Goal: Transaction & Acquisition: Purchase product/service

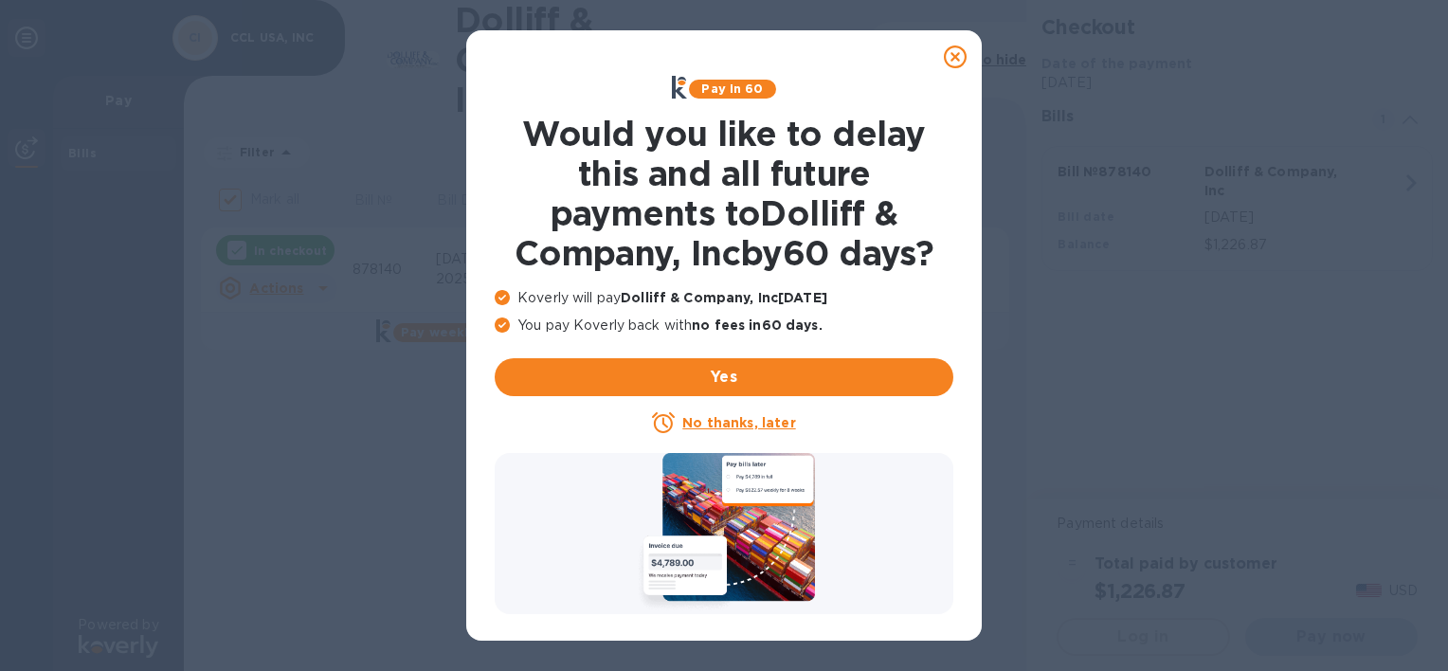
click at [953, 61] on icon at bounding box center [955, 56] width 23 height 23
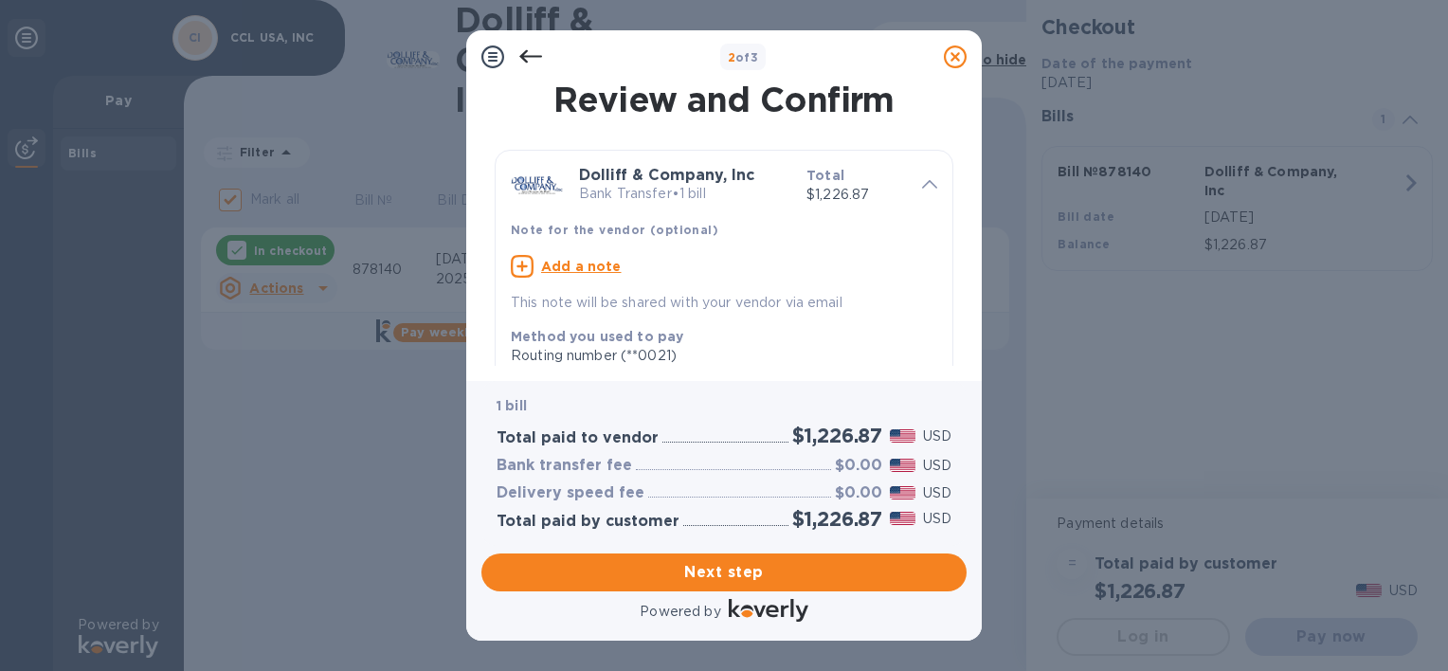
click at [537, 265] on div "Add a note" at bounding box center [724, 266] width 427 height 23
click at [537, 265] on textarea at bounding box center [709, 269] width 396 height 16
type textarea "878140"
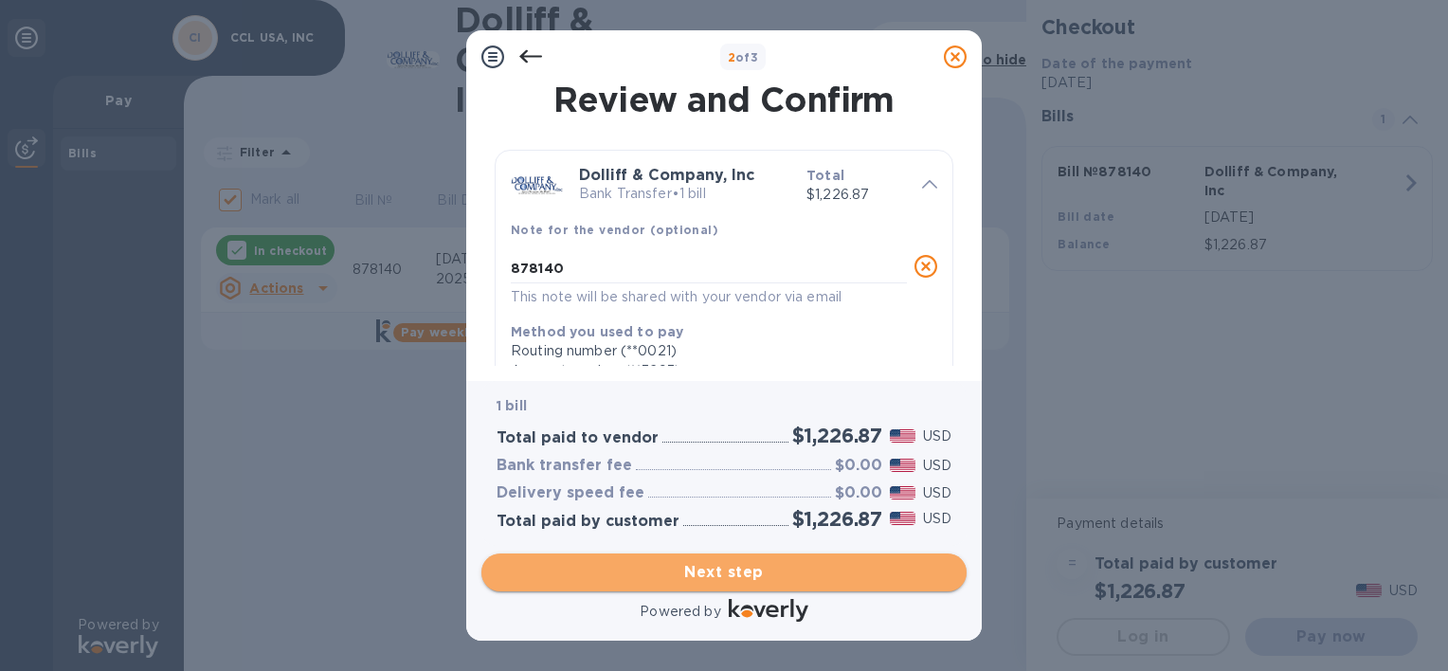
click at [723, 572] on span "Next step" at bounding box center [724, 572] width 455 height 23
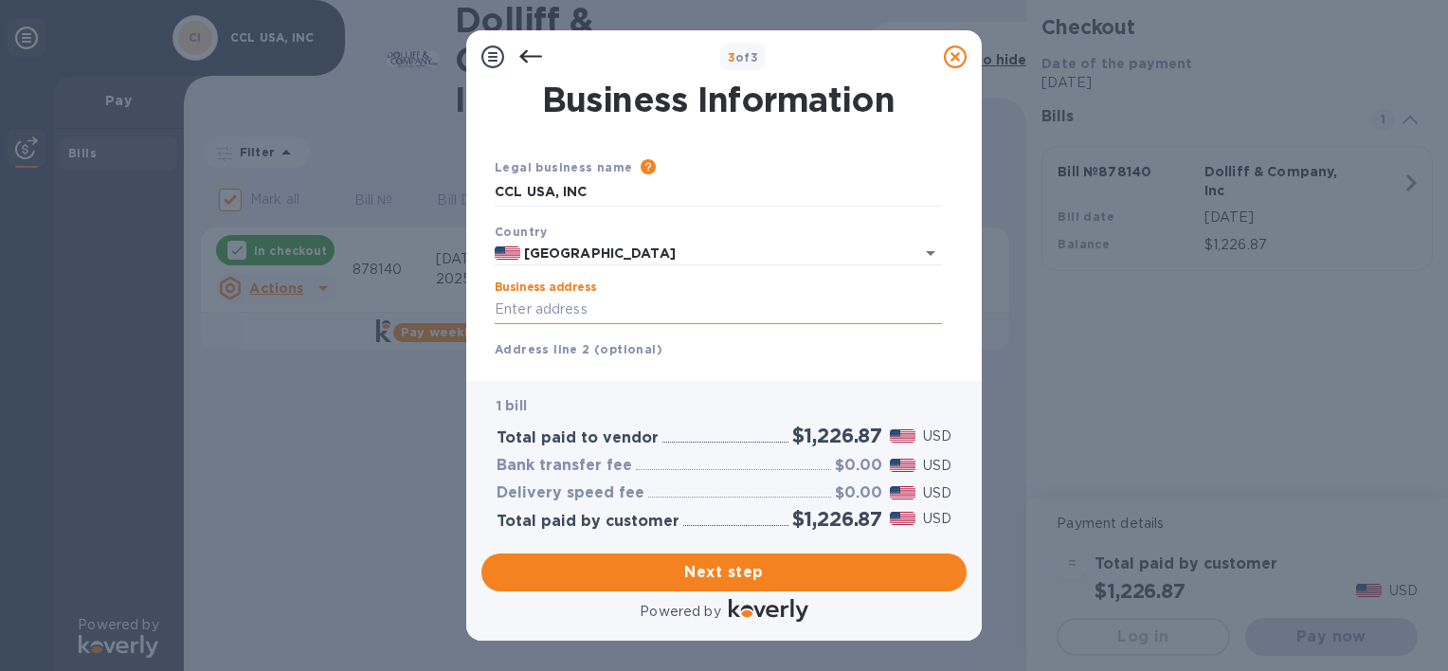
click at [516, 301] on input "Business address" at bounding box center [718, 310] width 447 height 28
type input "[STREET_ADDRESS]"
type input "[PERSON_NAME]"
type input "[US_STATE]"
type input "20794"
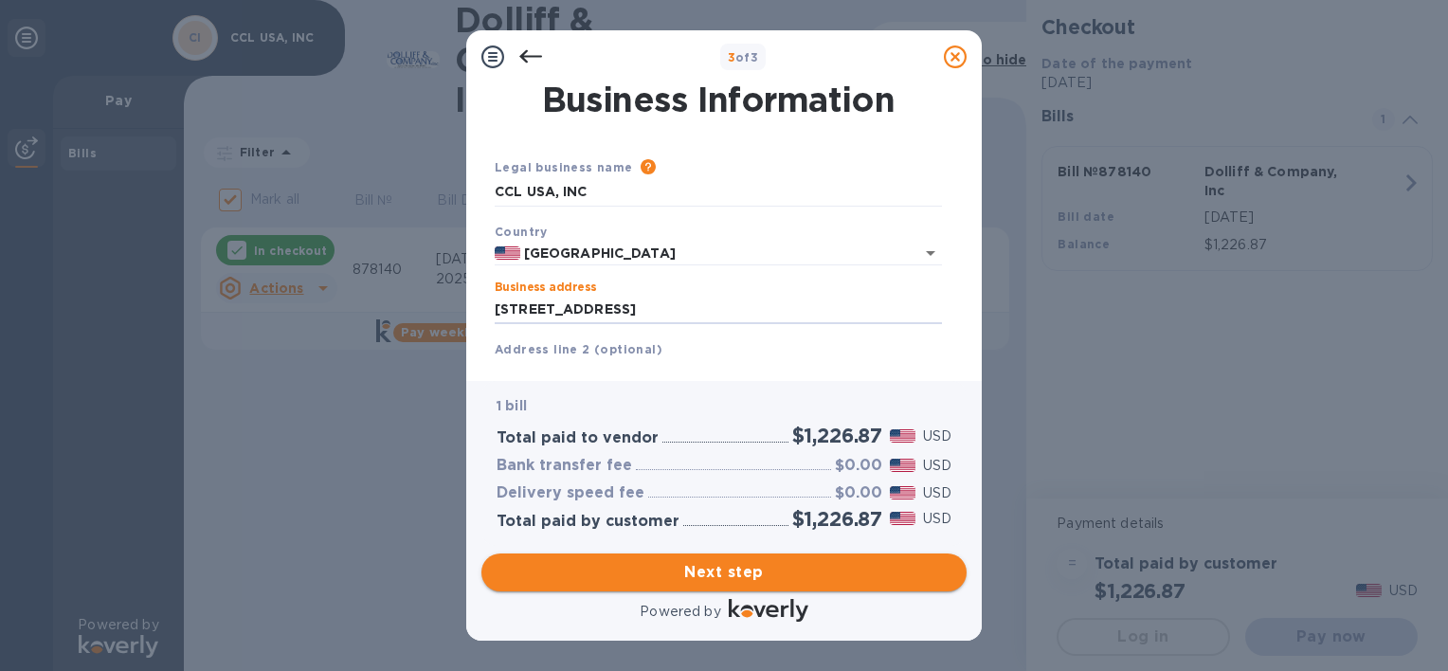
click at [736, 574] on span "Next step" at bounding box center [724, 572] width 455 height 23
click at [754, 574] on span "Next step" at bounding box center [724, 572] width 455 height 23
click at [599, 349] on b "Address line 2 (optional)" at bounding box center [579, 349] width 168 height 14
click at [581, 186] on input "CCL USA, INC" at bounding box center [718, 192] width 447 height 28
click at [558, 193] on input "CCL USA, INC" at bounding box center [718, 192] width 447 height 28
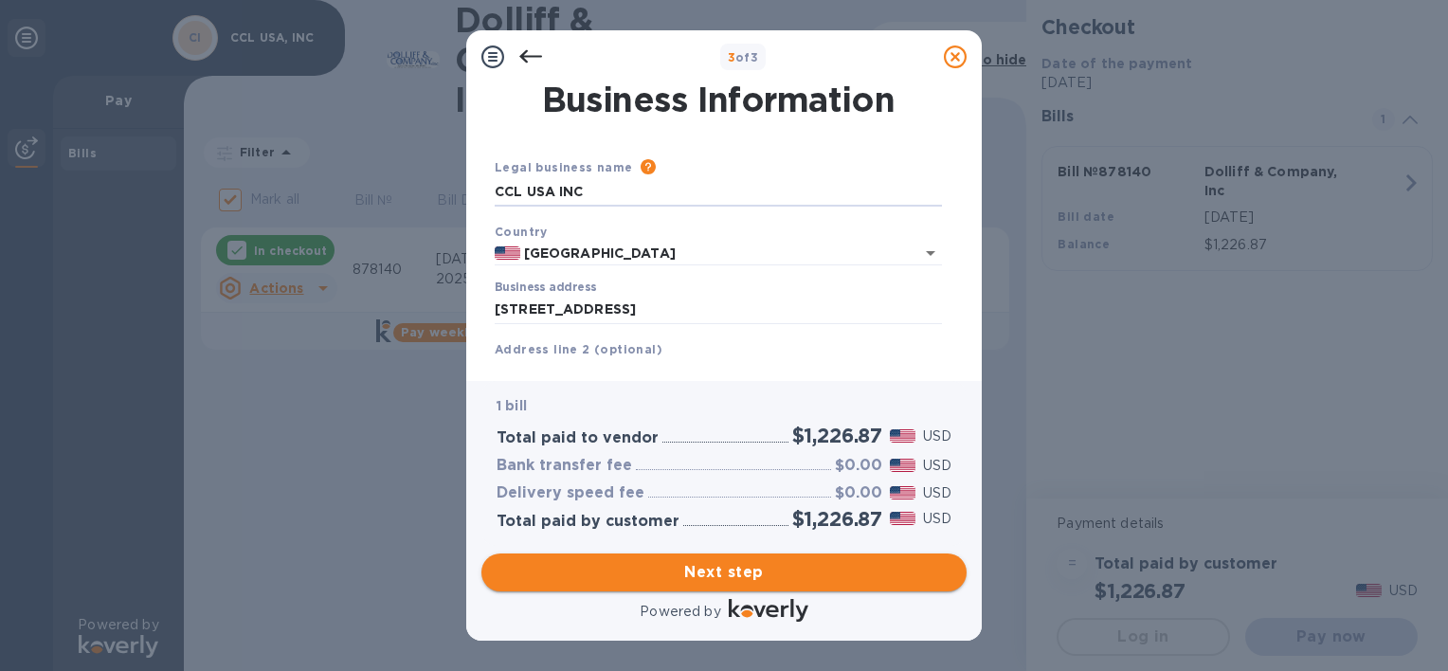
type input "CCL USA INC"
click at [745, 565] on span "Next step" at bounding box center [724, 572] width 455 height 23
click at [662, 311] on input "[STREET_ADDRESS]" at bounding box center [718, 310] width 447 height 28
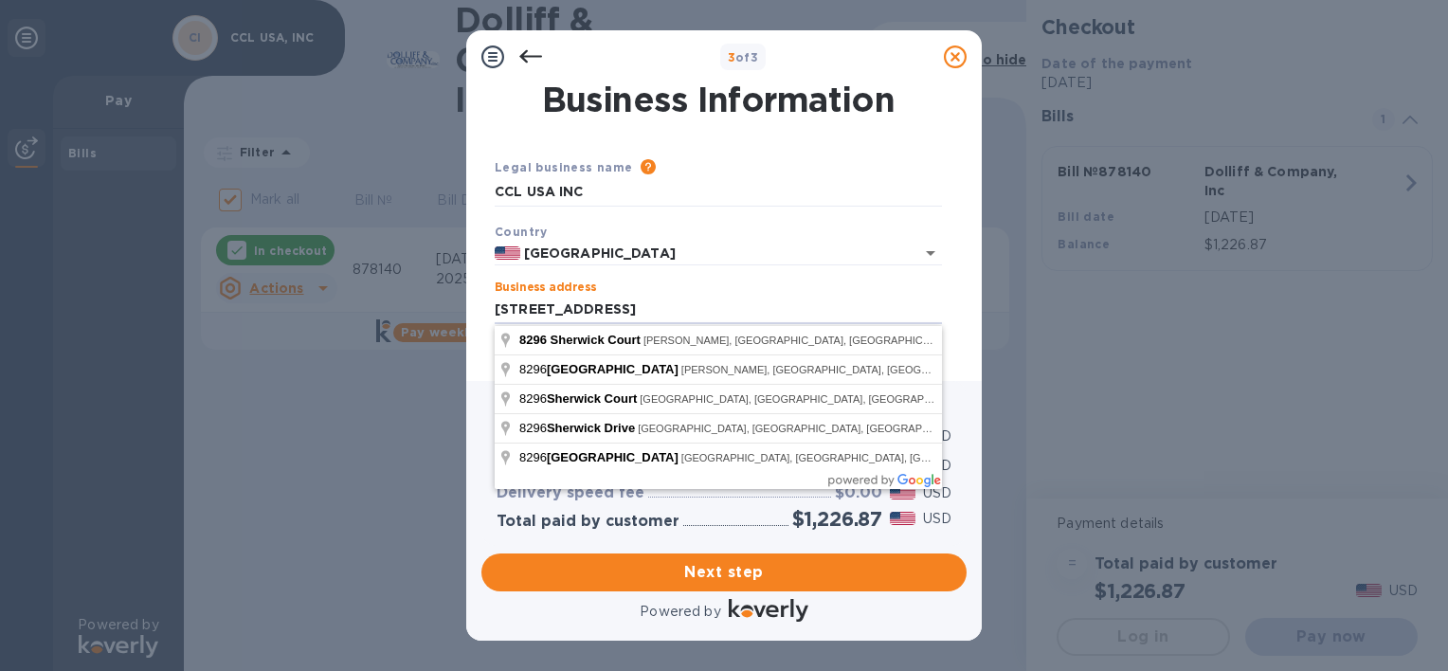
type input "[STREET_ADDRESS]"
type input "MD"
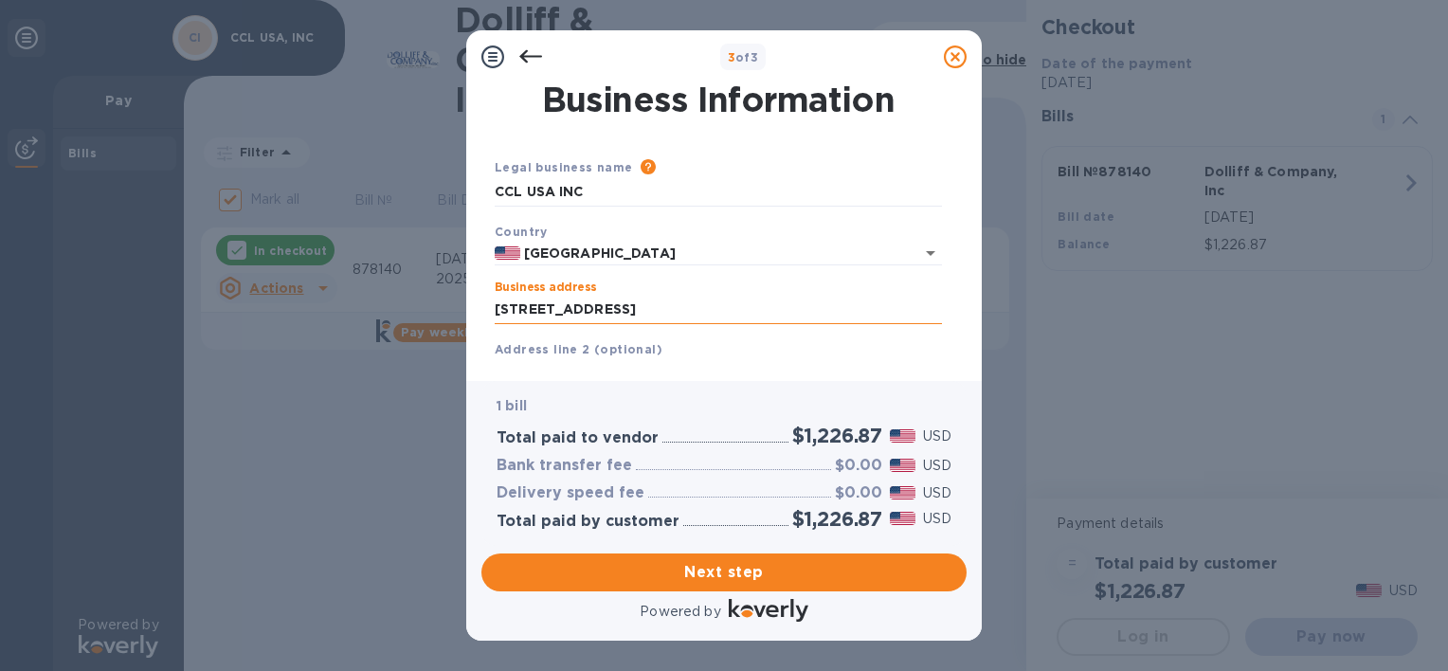
click at [642, 309] on input "[STREET_ADDRESS]" at bounding box center [718, 310] width 447 height 28
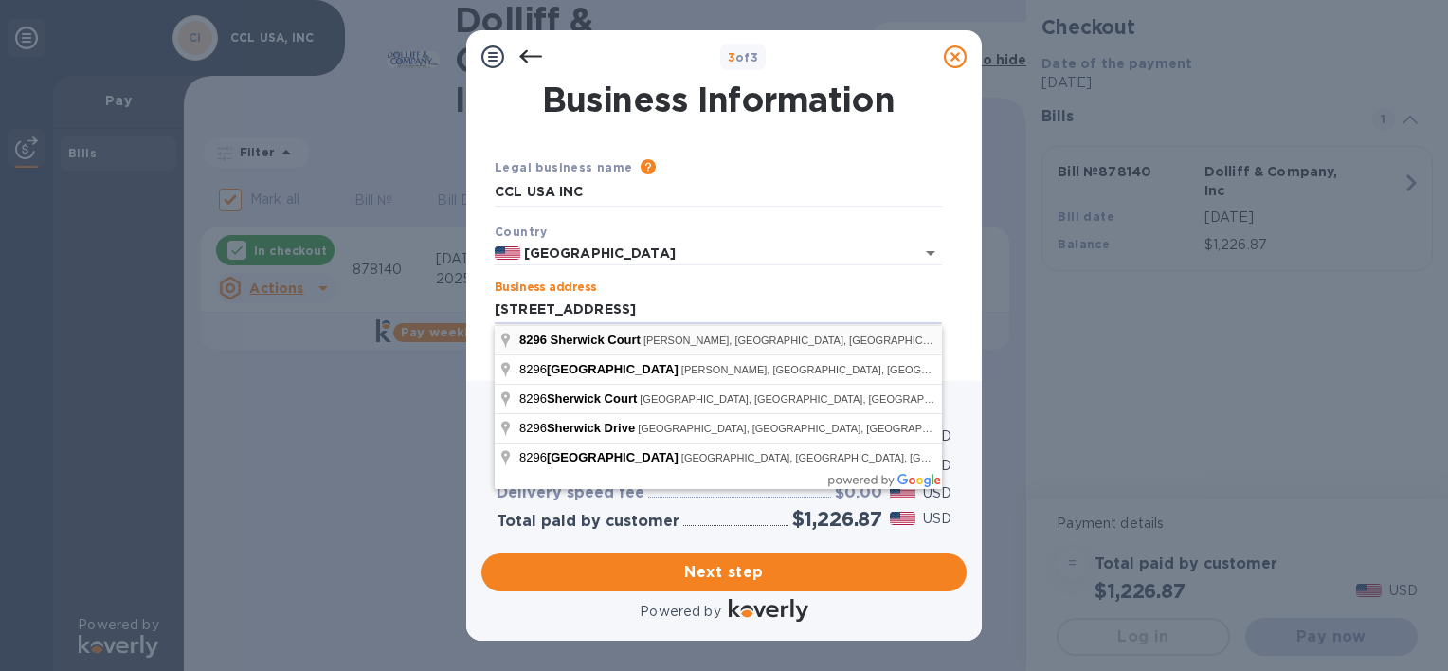
type input "[STREET_ADDRESS]"
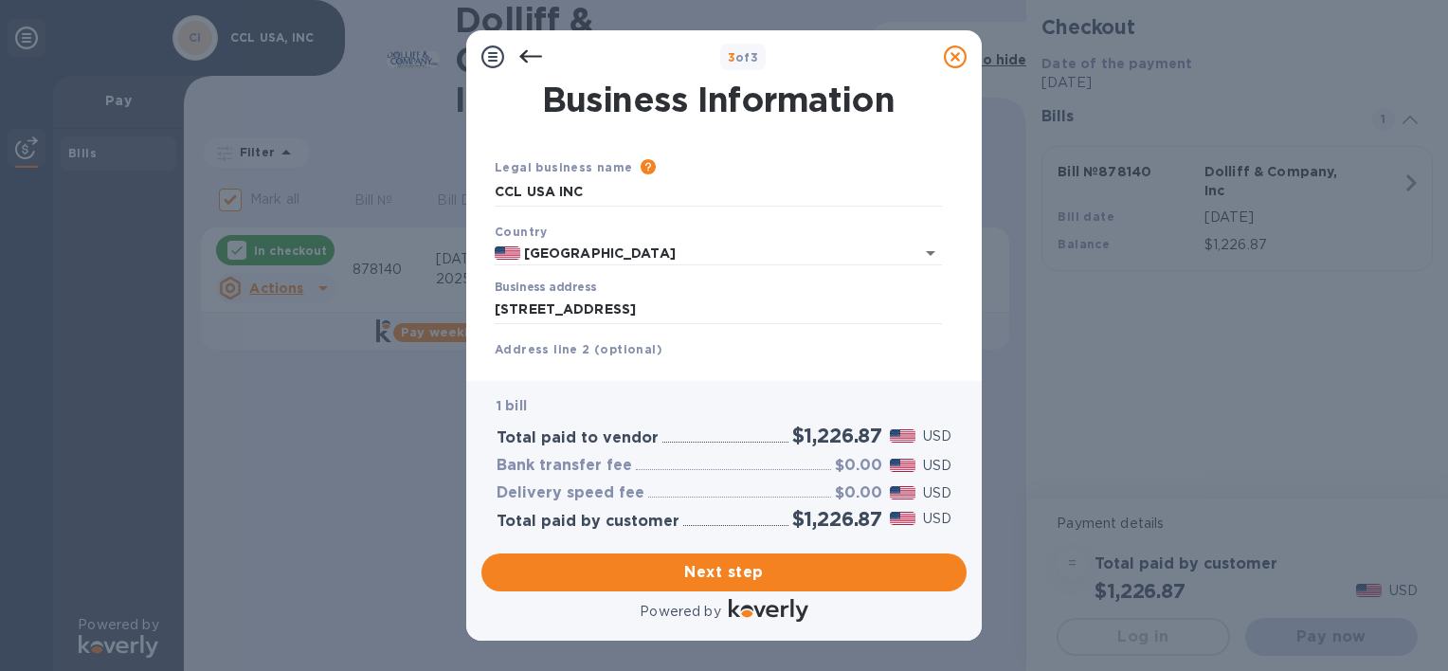
click at [587, 353] on b "Address line 2 (optional)" at bounding box center [579, 349] width 168 height 14
click at [544, 352] on b "Address line 2 (optional)" at bounding box center [579, 349] width 168 height 14
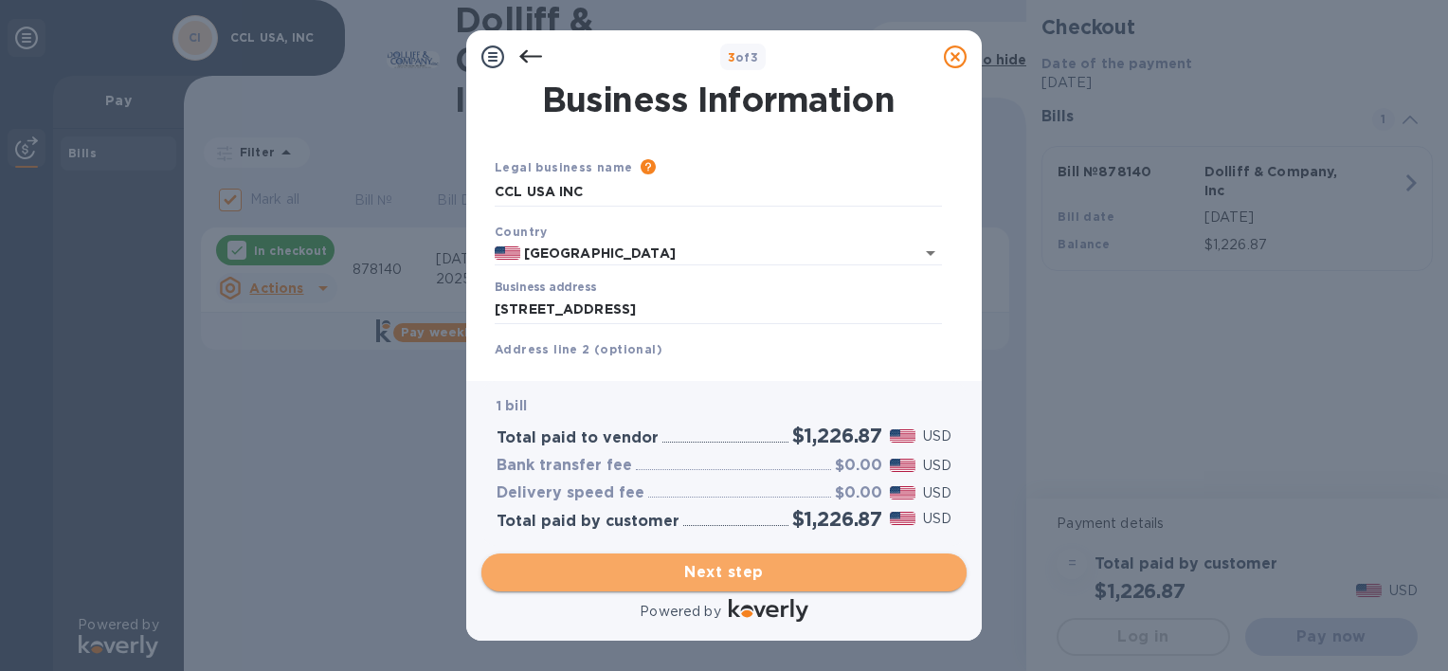
click at [744, 566] on span "Next step" at bounding box center [724, 572] width 455 height 23
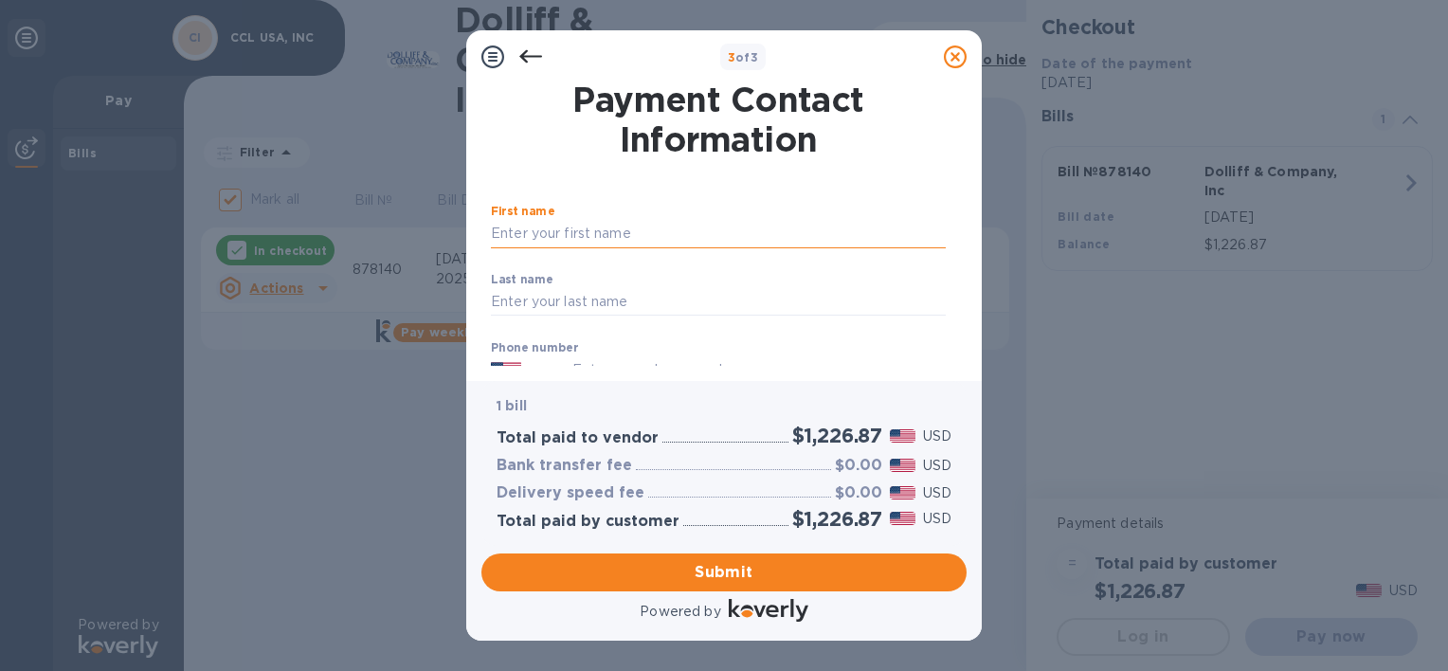
click at [572, 232] on input "text" at bounding box center [718, 234] width 455 height 28
type input "[PERSON_NAME]"
type input "Wood"
type input "3014908427"
type input "[EMAIL_ADDRESS][DOMAIN_NAME]"
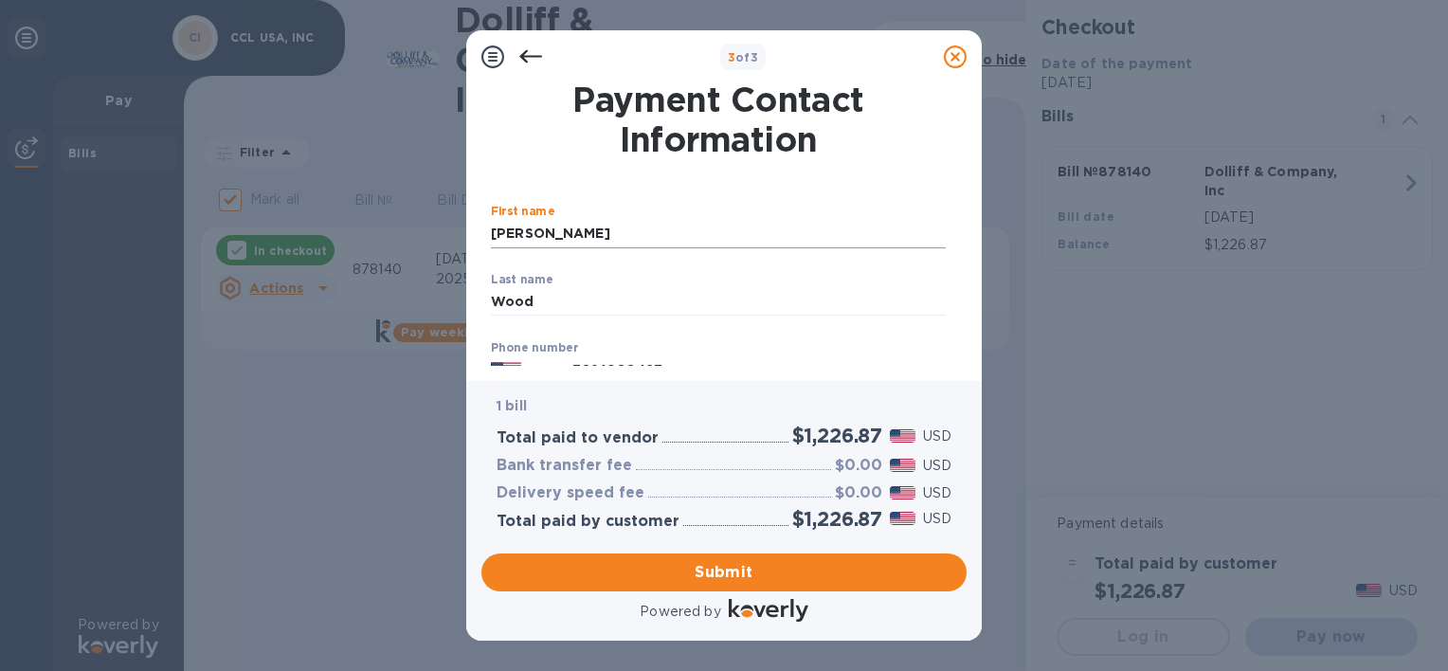
type input "[EMAIL_ADDRESS][DOMAIN_NAME]"
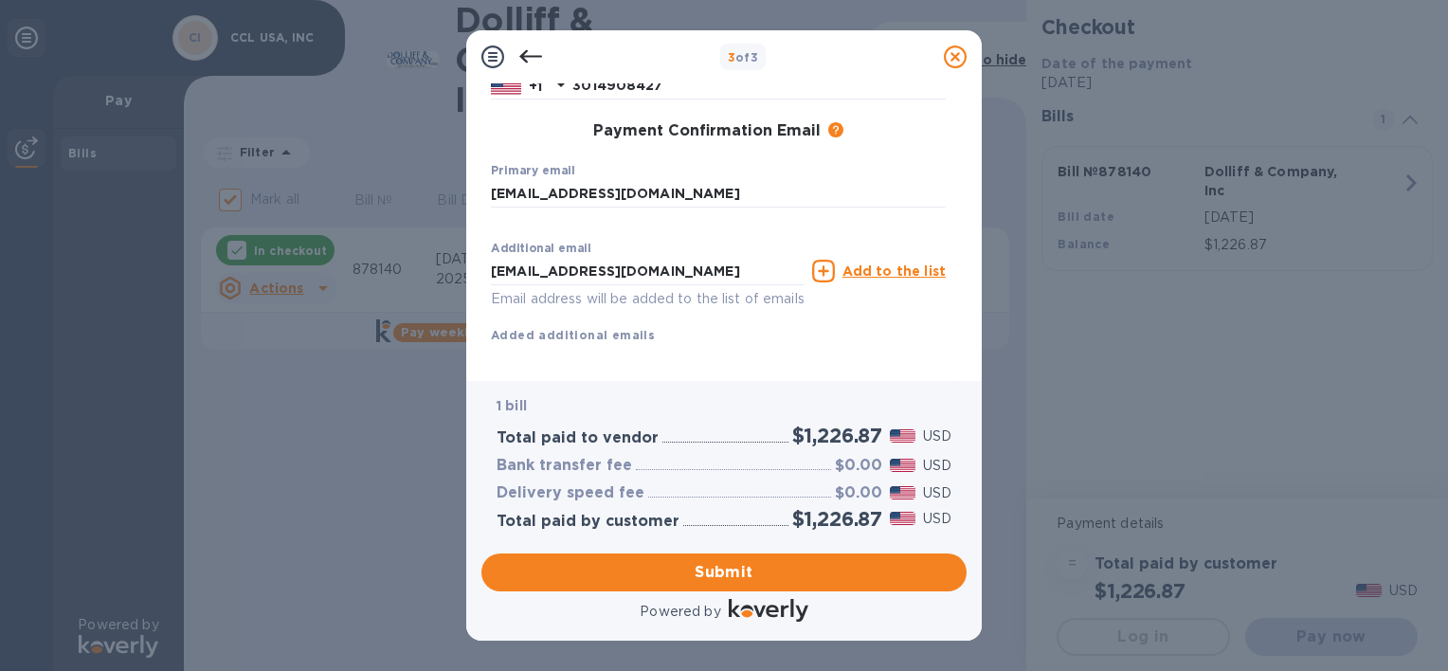
scroll to position [316, 0]
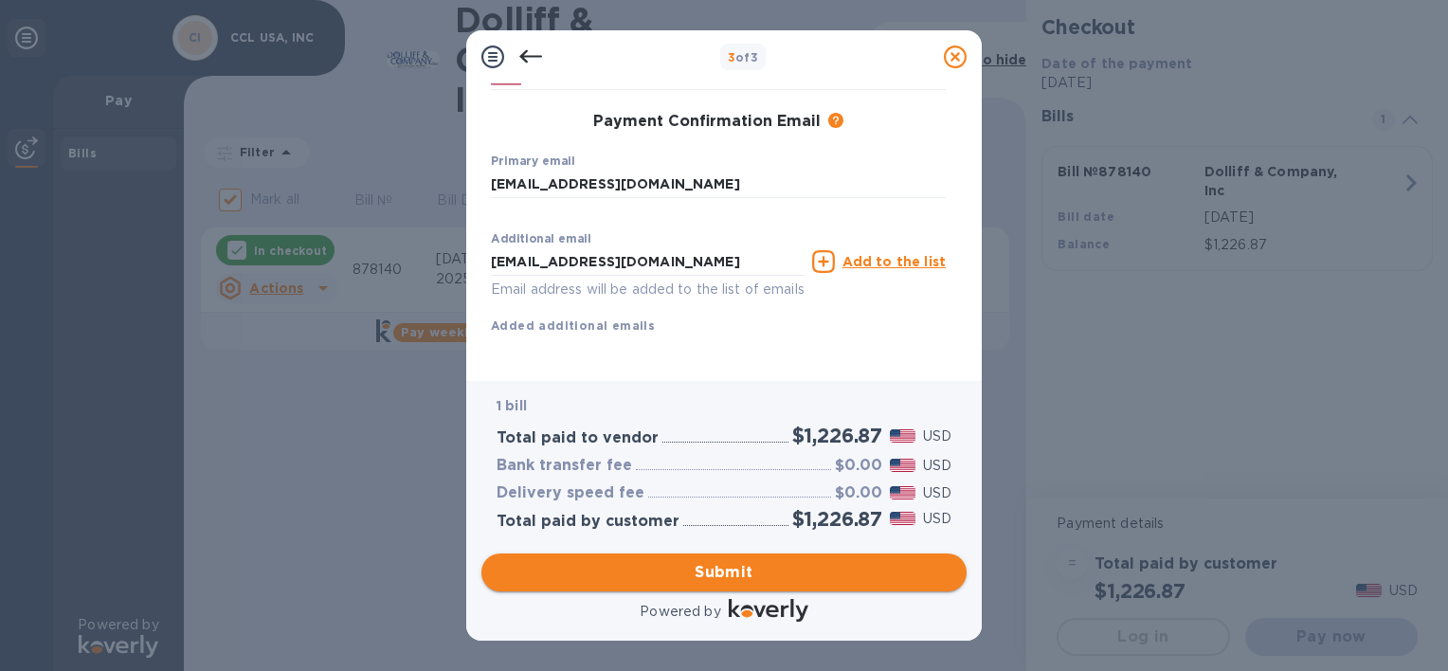
click at [753, 569] on span "Submit" at bounding box center [724, 572] width 455 height 23
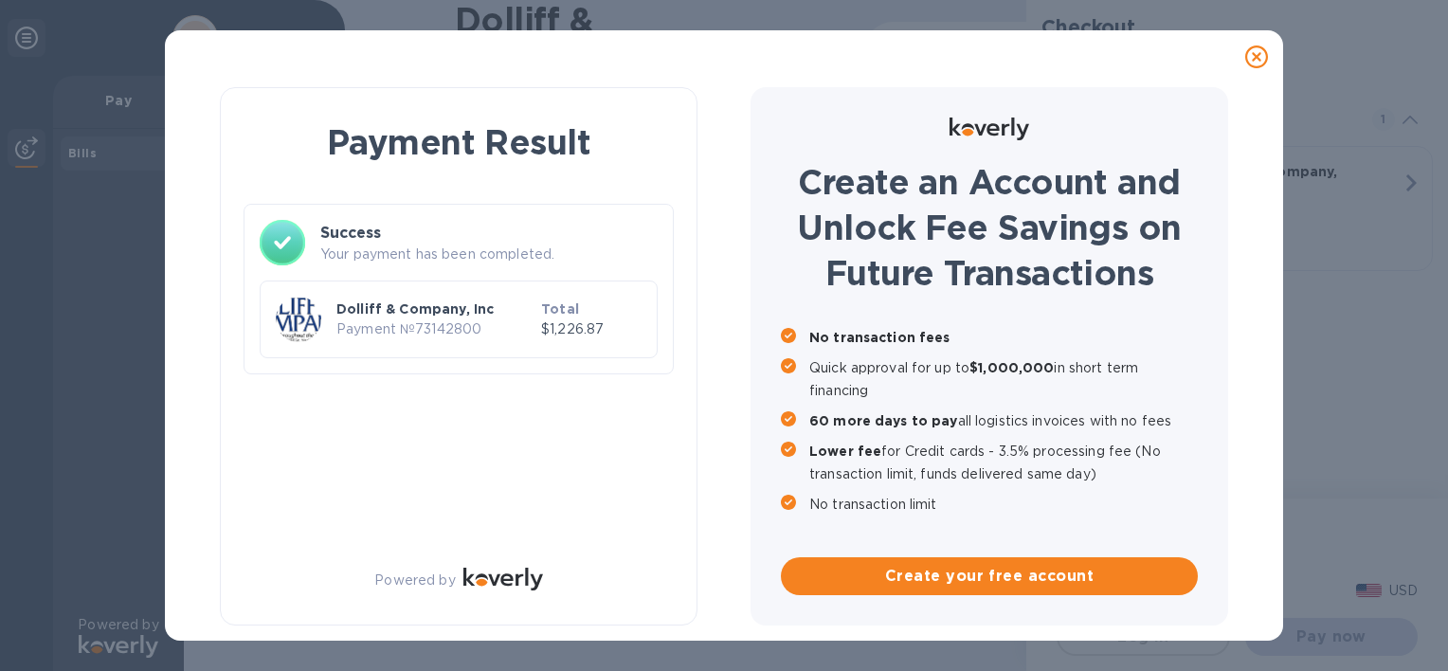
checkbox input "false"
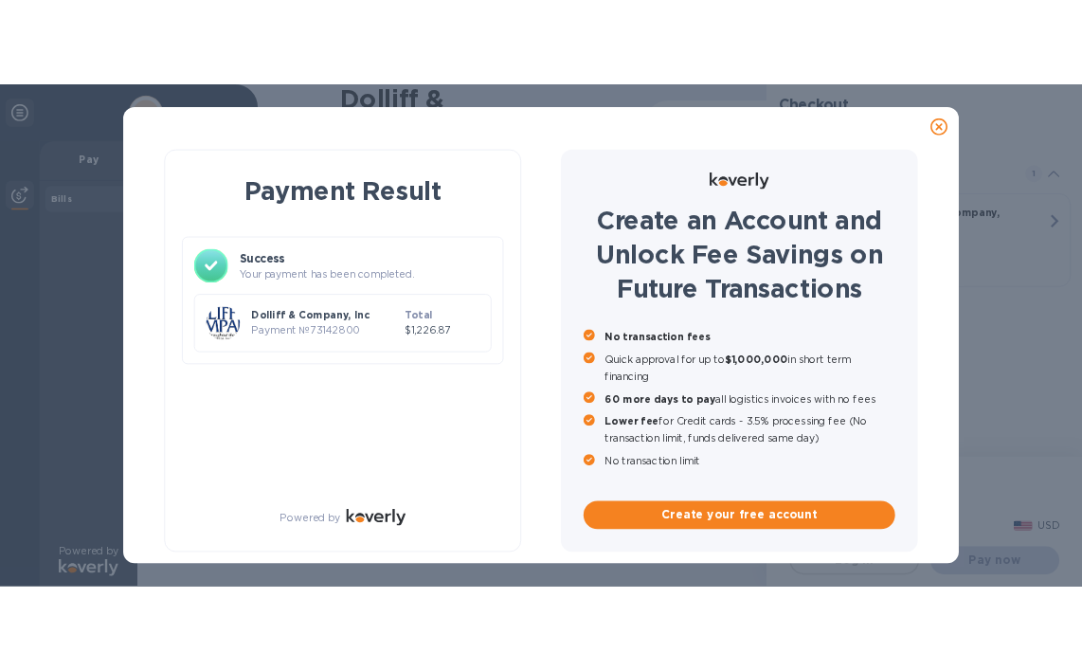
scroll to position [0, 0]
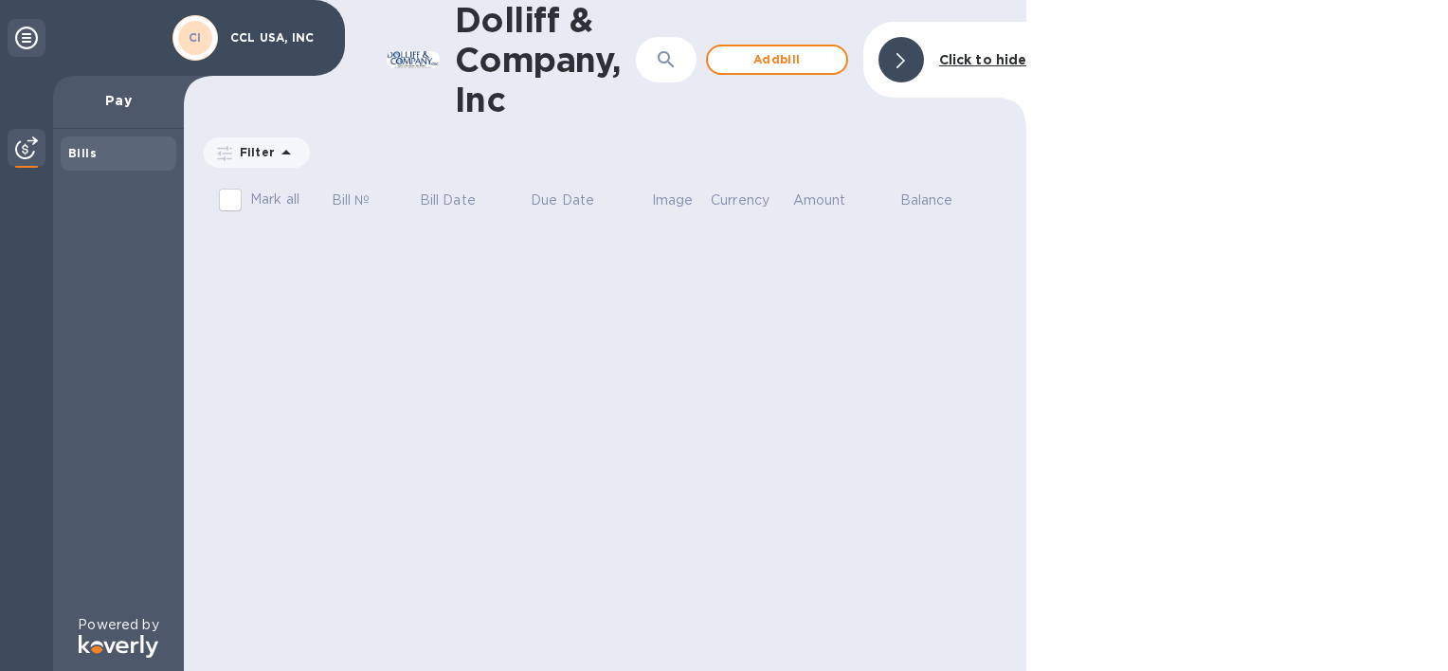
click at [922, 50] on div at bounding box center [901, 59] width 61 height 61
